Goal: Task Accomplishment & Management: Manage account settings

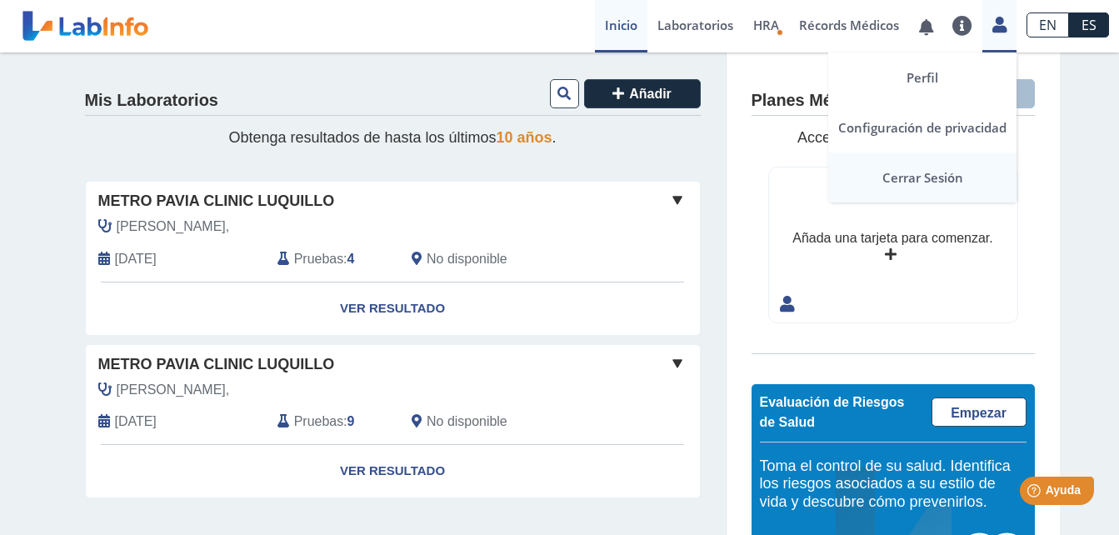
click at [911, 172] on link "Cerrar Sesión" at bounding box center [922, 177] width 188 height 50
